Goal: Information Seeking & Learning: Check status

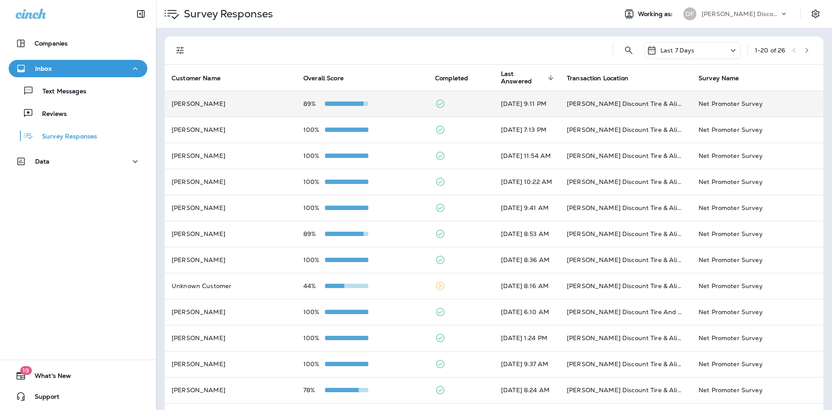
click at [232, 103] on td "Heuris Matos" at bounding box center [231, 104] width 132 height 26
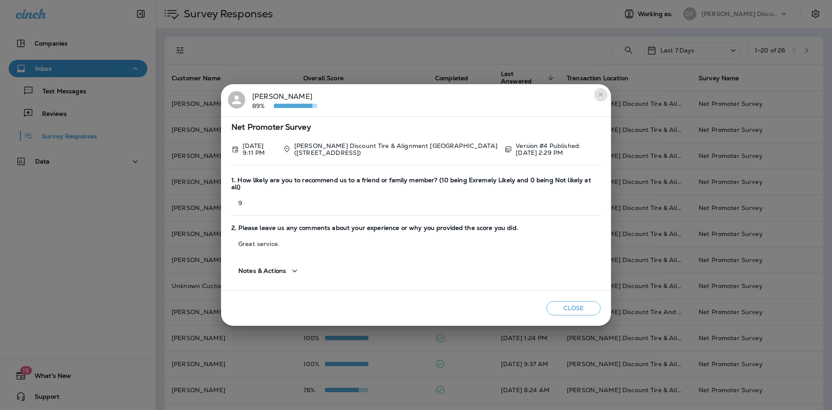
click at [605, 98] on button "close" at bounding box center [601, 95] width 14 height 14
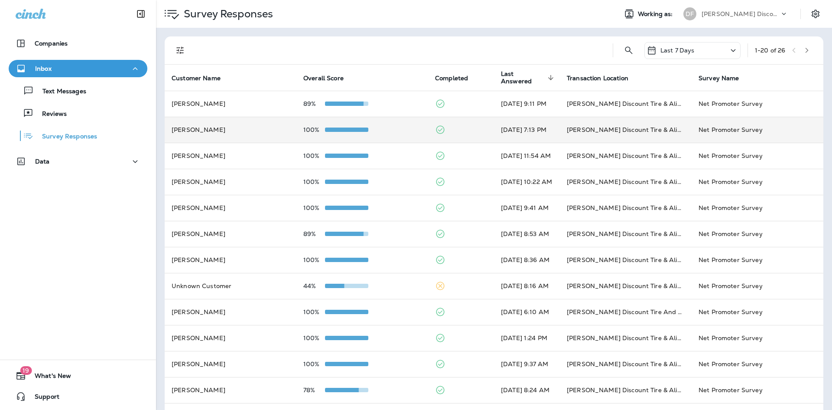
click at [238, 135] on td "Jim Burnett" at bounding box center [231, 130] width 132 height 26
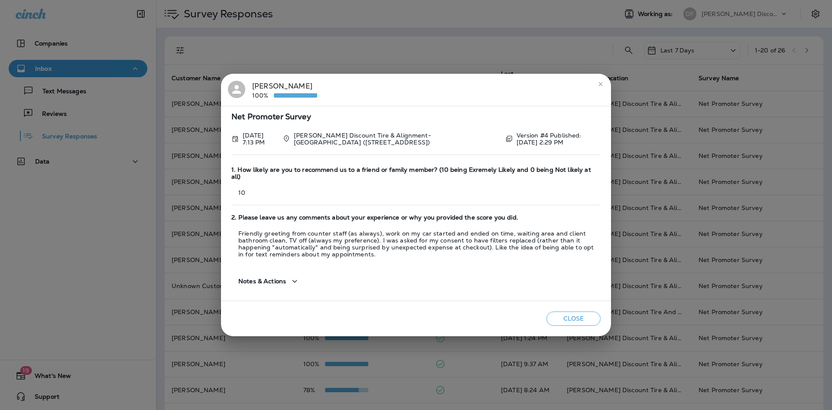
click at [605, 94] on h2 "Jim Burnett 100%" at bounding box center [416, 90] width 390 height 32
click at [603, 83] on button "close" at bounding box center [601, 84] width 14 height 14
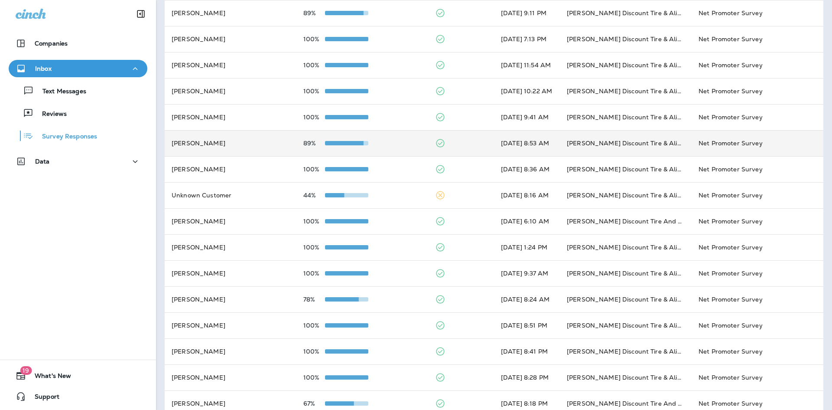
scroll to position [130, 0]
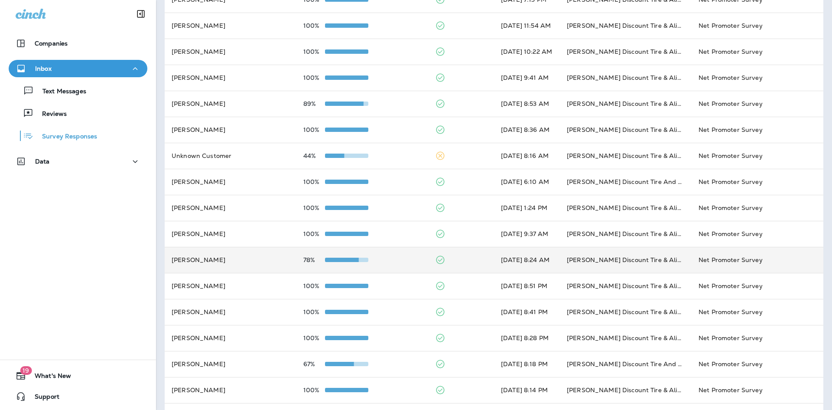
click at [601, 263] on td "Don Foshays Discount Tire & Alignment Camden (99 Elm St)" at bounding box center [626, 260] width 132 height 26
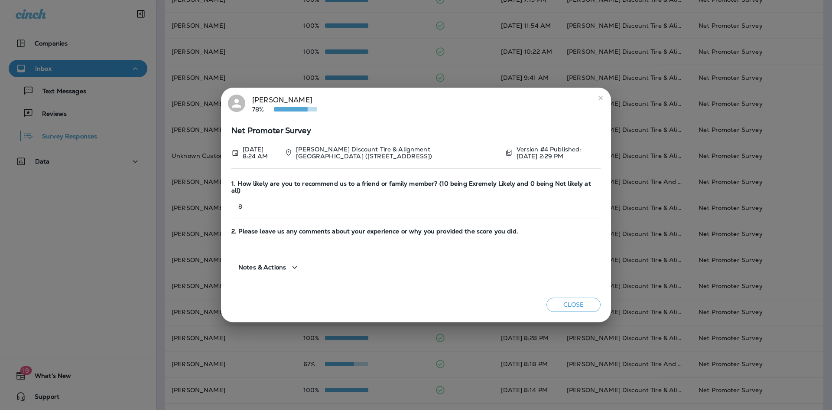
click at [598, 101] on icon "close" at bounding box center [600, 97] width 7 height 7
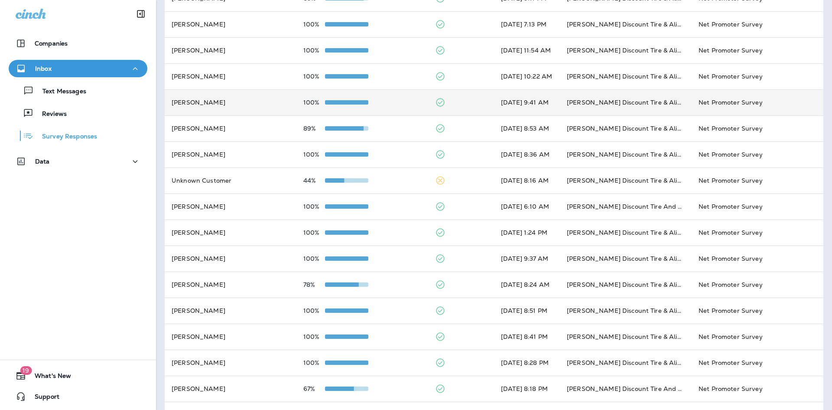
scroll to position [0, 0]
